Goal: Task Accomplishment & Management: Manage account settings

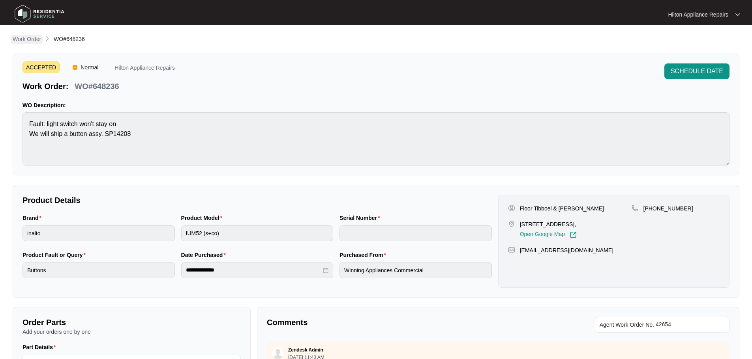
click at [20, 36] on p "Work Order" at bounding box center [27, 39] width 28 height 8
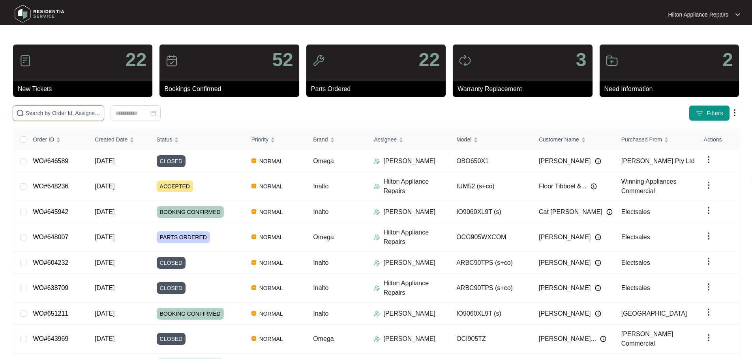
click at [101, 112] on input "text" at bounding box center [63, 113] width 75 height 9
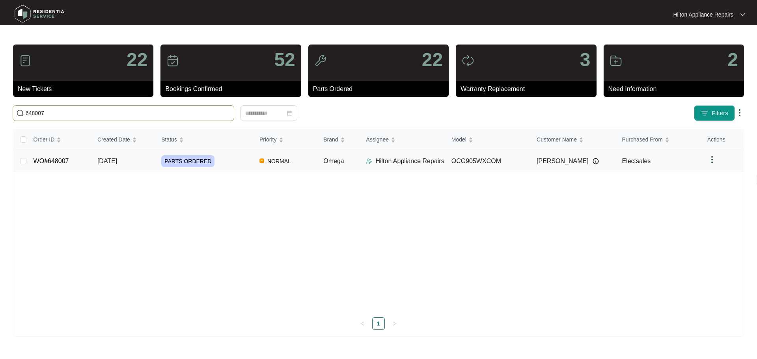
type input "648007"
click at [245, 162] on div "PARTS ORDERED" at bounding box center [207, 161] width 92 height 12
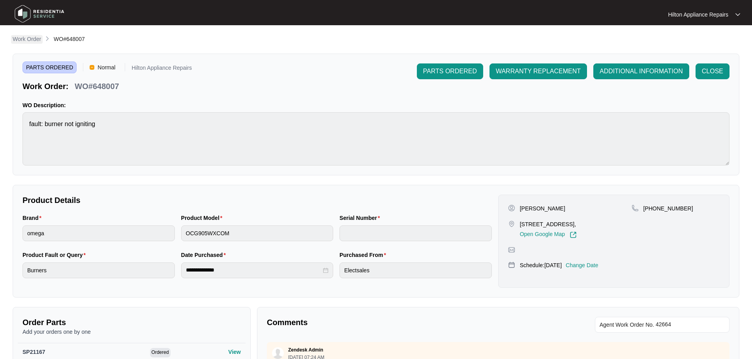
click at [26, 39] on p "Work Order" at bounding box center [27, 39] width 28 height 8
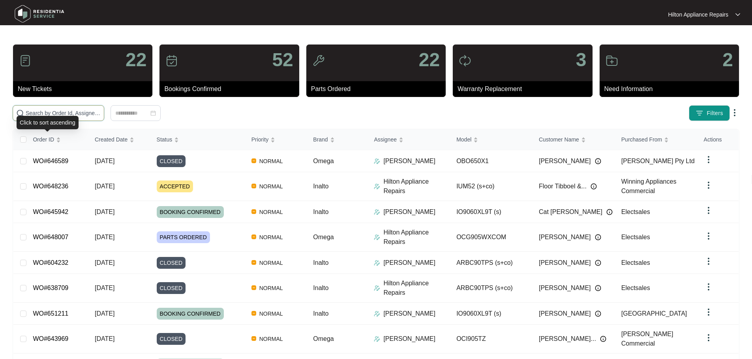
click at [76, 112] on input "text" at bounding box center [63, 113] width 75 height 9
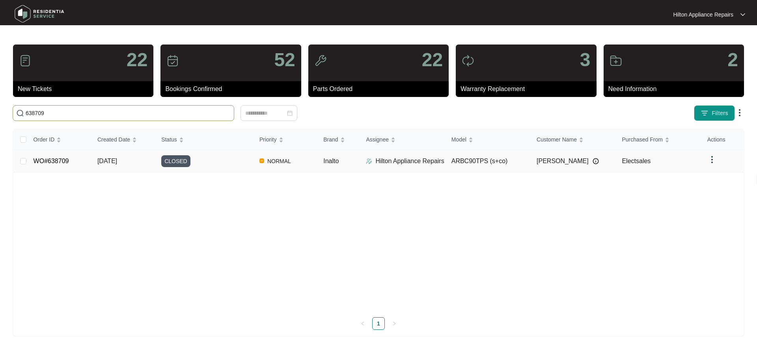
type input "638709"
click at [233, 161] on div "CLOSED" at bounding box center [207, 161] width 92 height 12
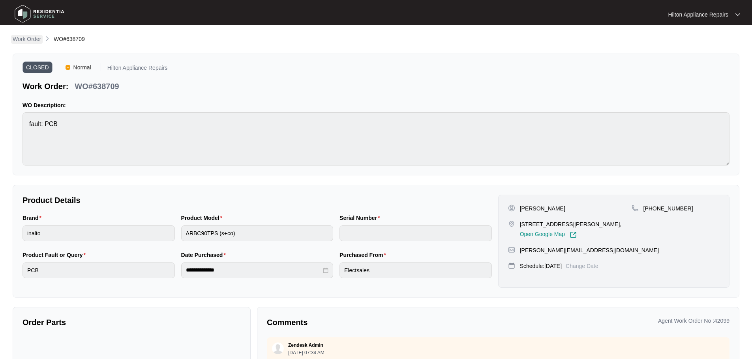
click at [26, 41] on p "Work Order" at bounding box center [27, 39] width 28 height 8
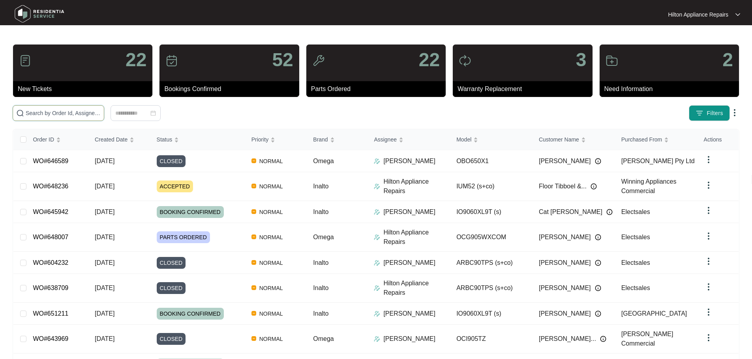
click at [101, 111] on input "text" at bounding box center [63, 113] width 75 height 9
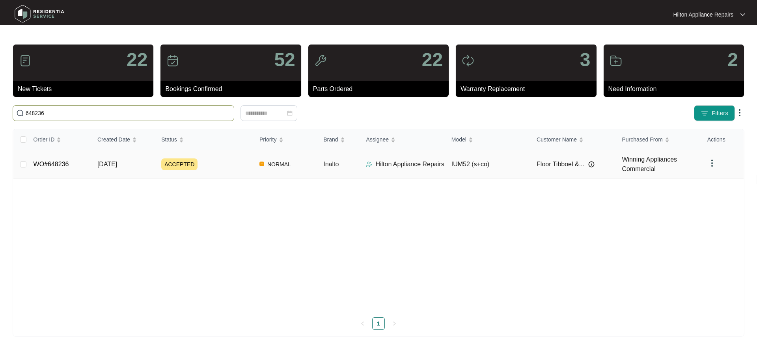
type input "648236"
click at [238, 170] on div "ACCEPTED" at bounding box center [207, 165] width 92 height 12
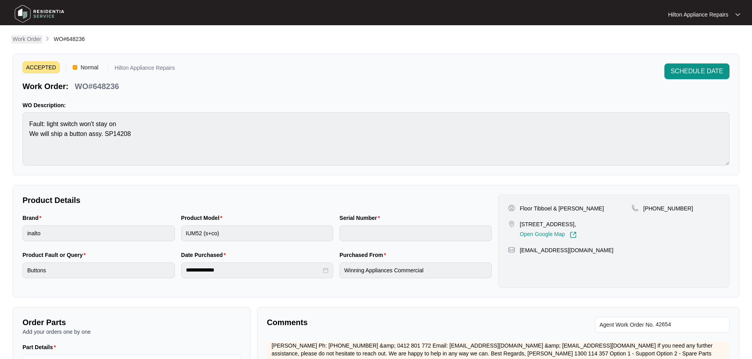
click at [32, 37] on p "Work Order" at bounding box center [27, 39] width 28 height 8
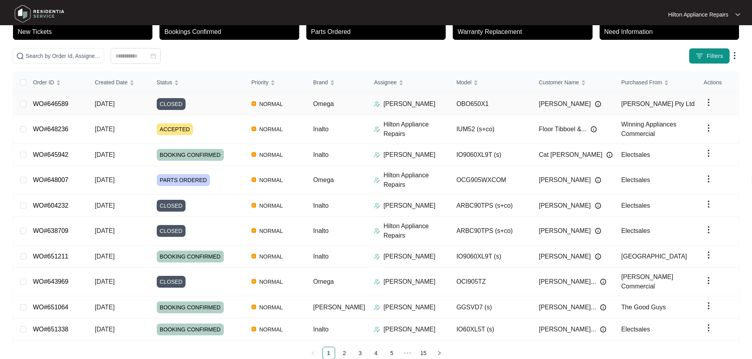
scroll to position [60, 0]
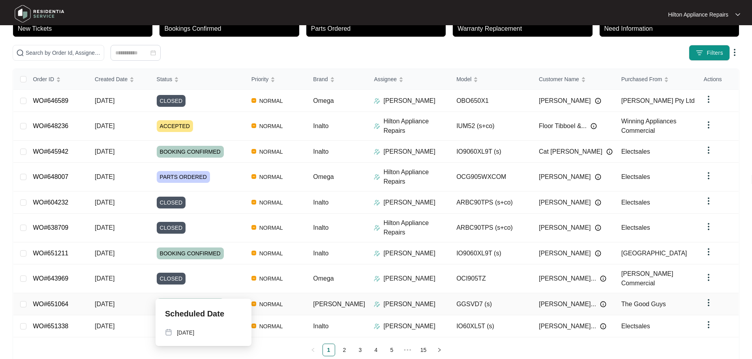
click at [239, 299] on div "BOOKING CONFIRMED" at bounding box center [201, 305] width 88 height 12
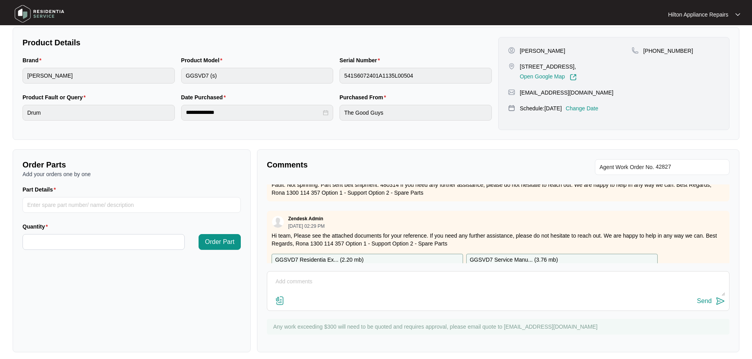
scroll to position [103, 0]
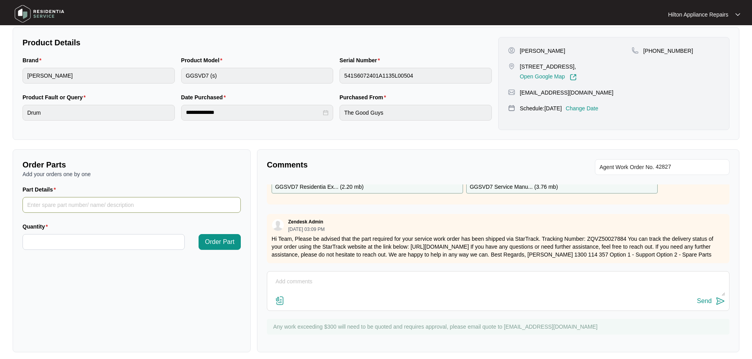
click at [121, 204] on input "Part Details" at bounding box center [131, 205] width 218 height 16
type input "SP11179"
click at [64, 240] on input "Quantity" at bounding box center [103, 242] width 161 height 15
type input "*"
click at [358, 294] on textarea at bounding box center [498, 286] width 454 height 21
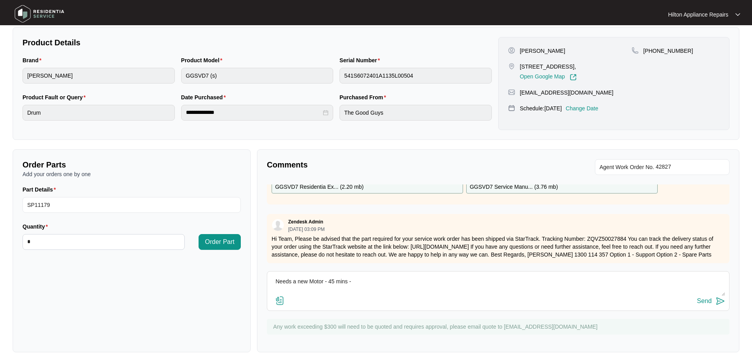
click at [379, 279] on textarea "Needs a new Motor - 45 mins -" at bounding box center [498, 286] width 454 height 21
type textarea "Needs a new Motor - 45 mins - $194"
click at [216, 243] on span "Order Part" at bounding box center [220, 242] width 30 height 9
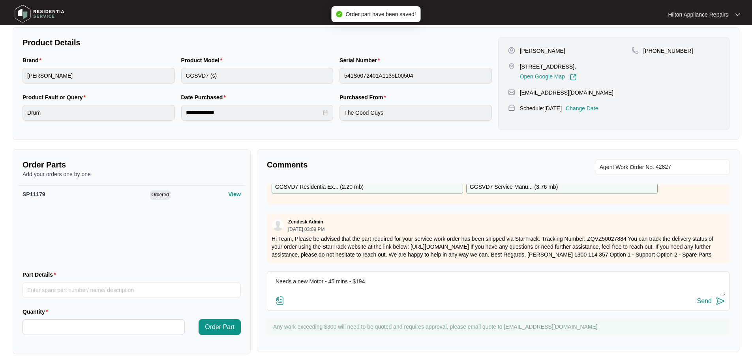
click at [706, 300] on div "Send" at bounding box center [704, 301] width 15 height 7
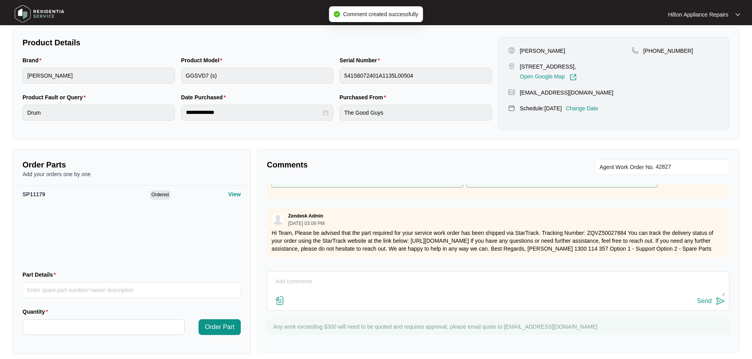
scroll to position [0, 0]
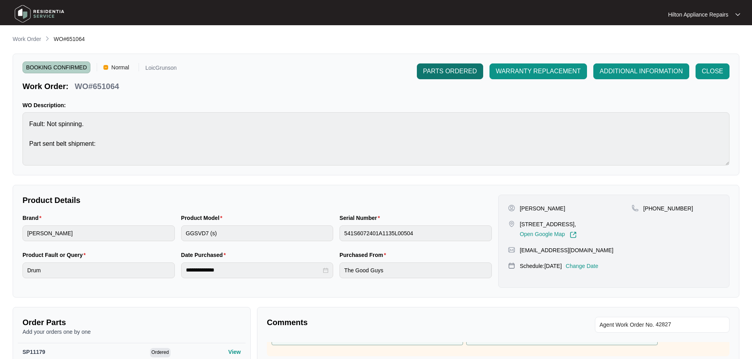
click at [451, 75] on span "PARTS ORDERED" at bounding box center [450, 71] width 54 height 9
